Goal: Task Accomplishment & Management: Use online tool/utility

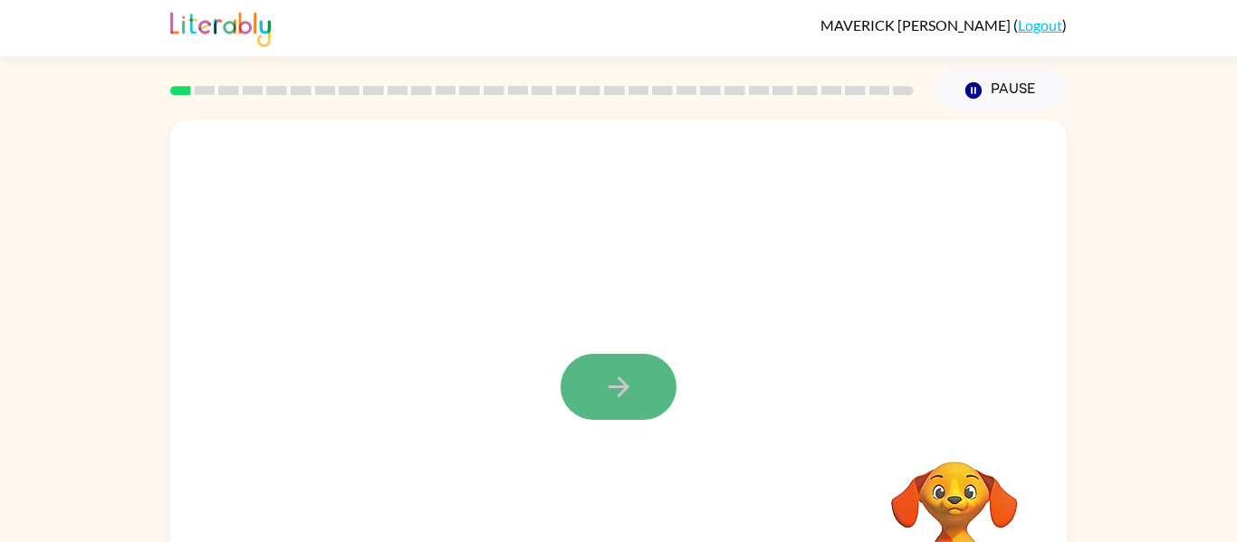
click at [607, 377] on icon "button" at bounding box center [619, 387] width 32 height 32
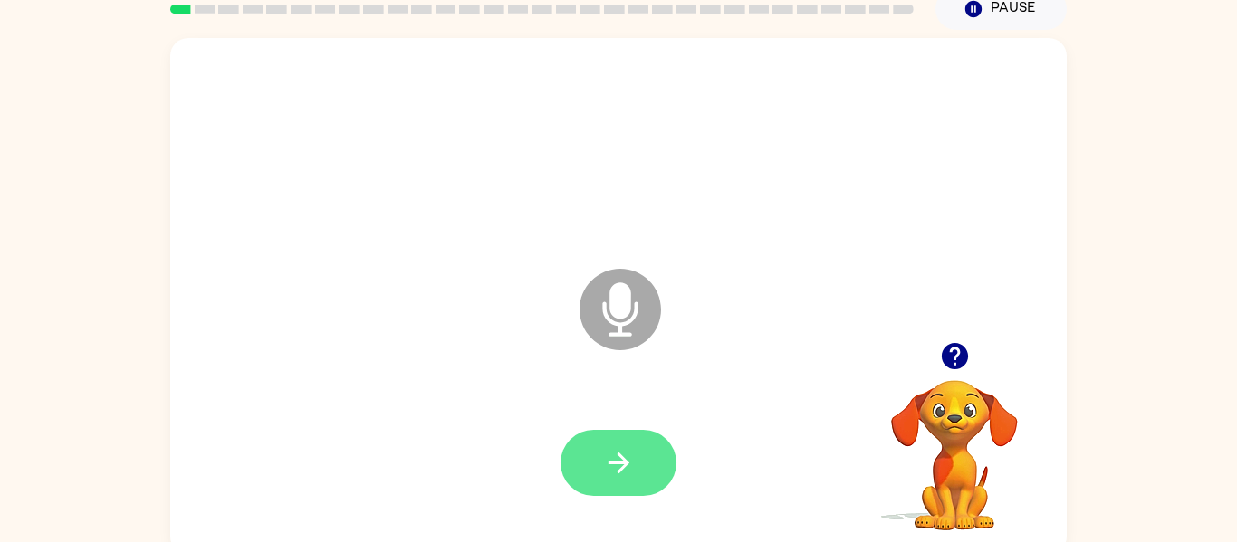
scroll to position [94, 0]
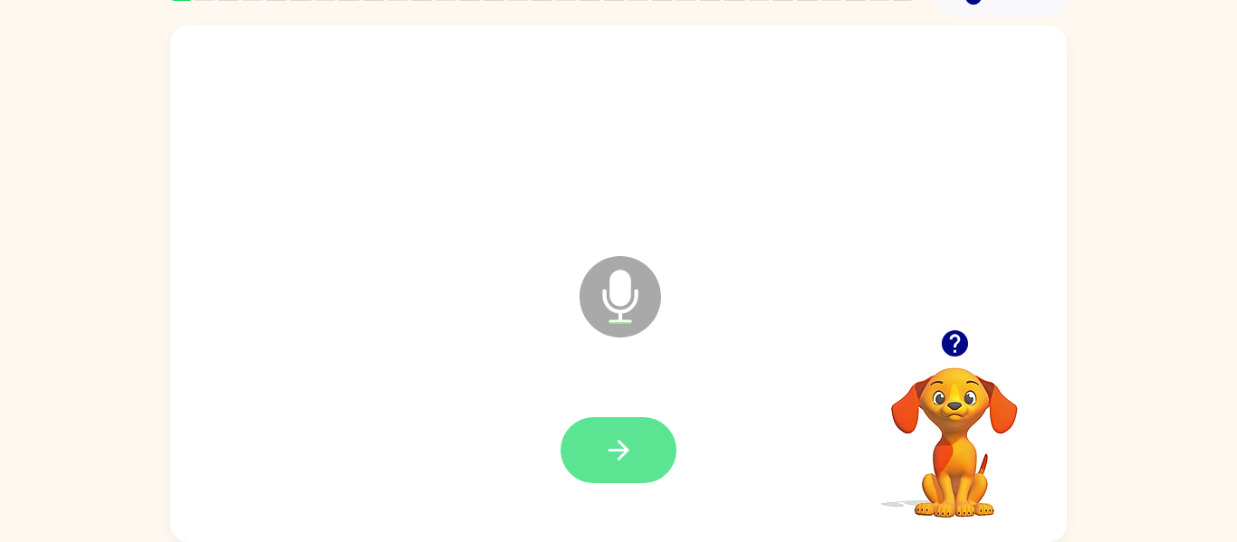
click at [628, 452] on icon "button" at bounding box center [619, 451] width 32 height 32
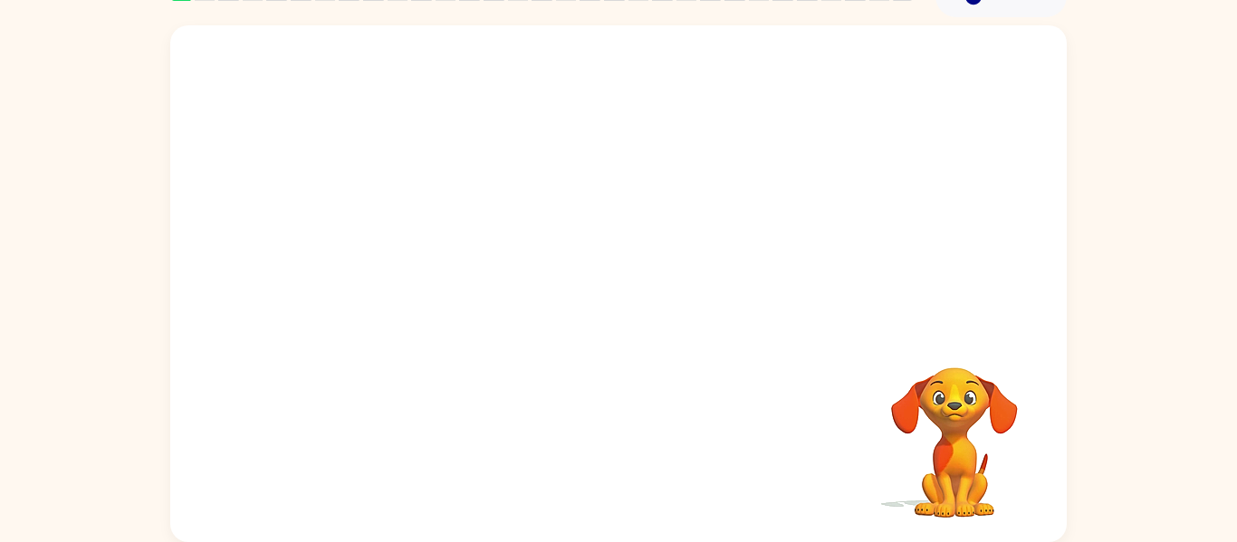
click at [938, 418] on video "Your browser must support playing .mp4 files to use Literably. Please try using…" at bounding box center [954, 429] width 181 height 181
click at [643, 433] on div at bounding box center [618, 451] width 860 height 148
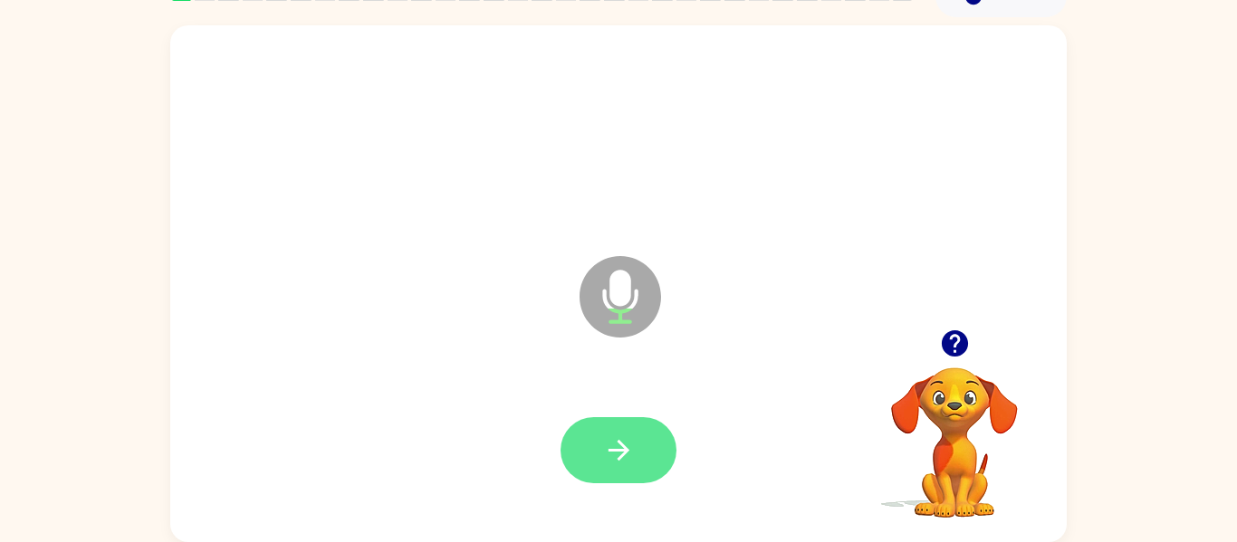
click at [599, 435] on button "button" at bounding box center [618, 450] width 116 height 66
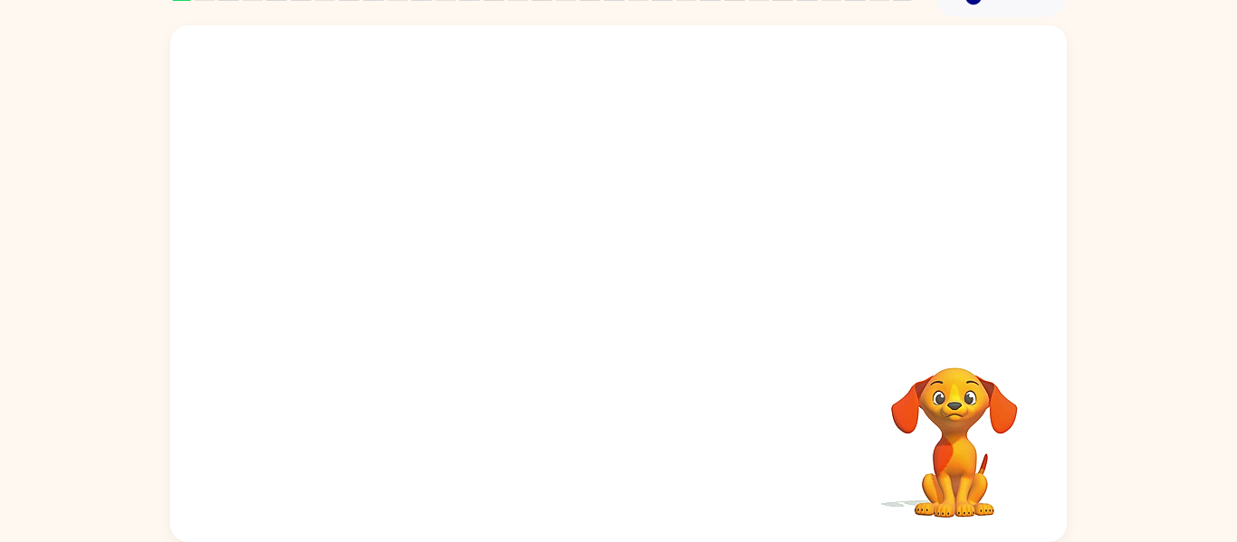
click at [599, 435] on div at bounding box center [618, 451] width 860 height 148
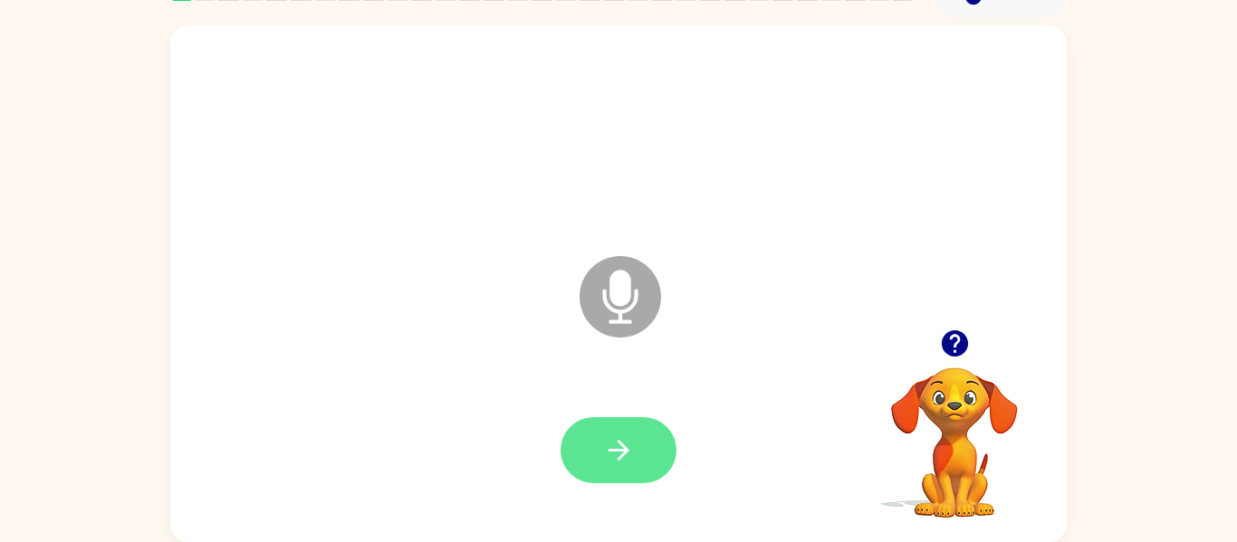
click at [571, 446] on button "button" at bounding box center [618, 450] width 116 height 66
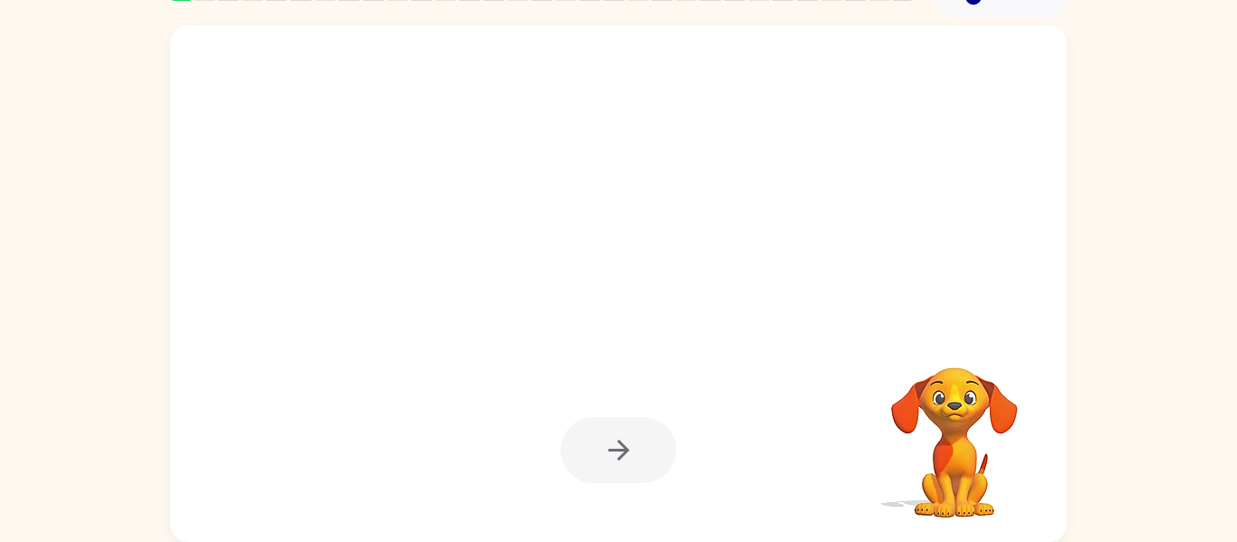
click at [586, 439] on div at bounding box center [618, 450] width 116 height 66
click at [588, 442] on div at bounding box center [618, 450] width 116 height 66
click at [588, 443] on div at bounding box center [618, 450] width 116 height 66
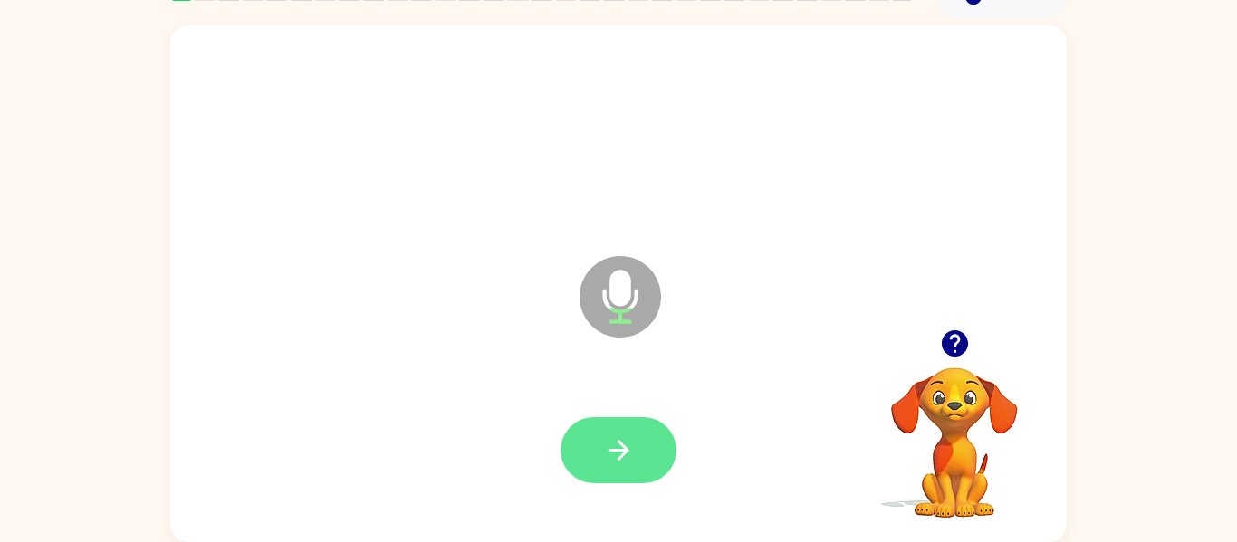
click at [638, 434] on button "button" at bounding box center [618, 450] width 116 height 66
